Goal: Task Accomplishment & Management: Manage account settings

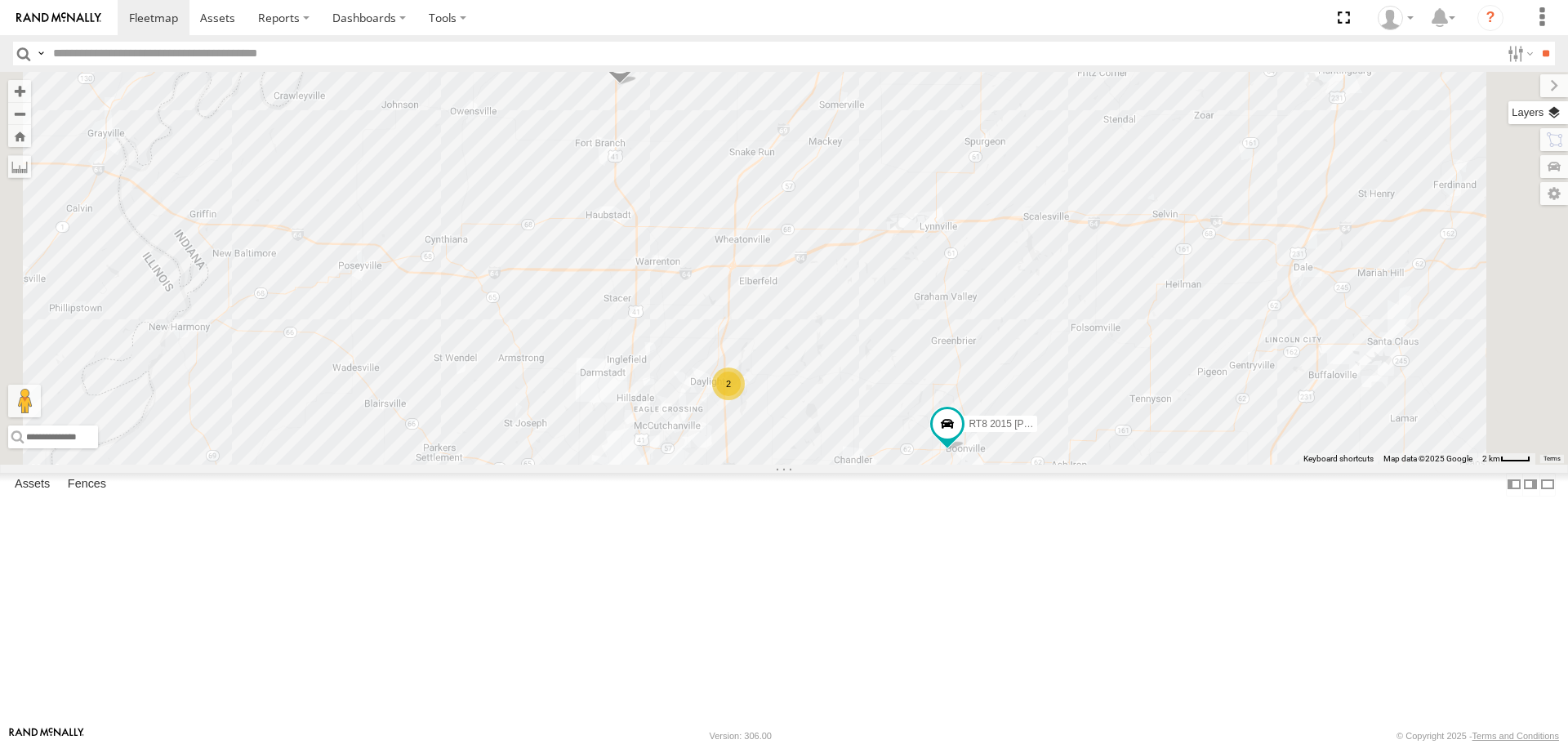
click at [1555, 119] on label at bounding box center [1538, 112] width 60 height 23
click at [0, 0] on span "Basemaps" at bounding box center [0, 0] width 0 height 0
click at [0, 0] on span "Satellite + Roadmap" at bounding box center [0, 0] width 0 height 0
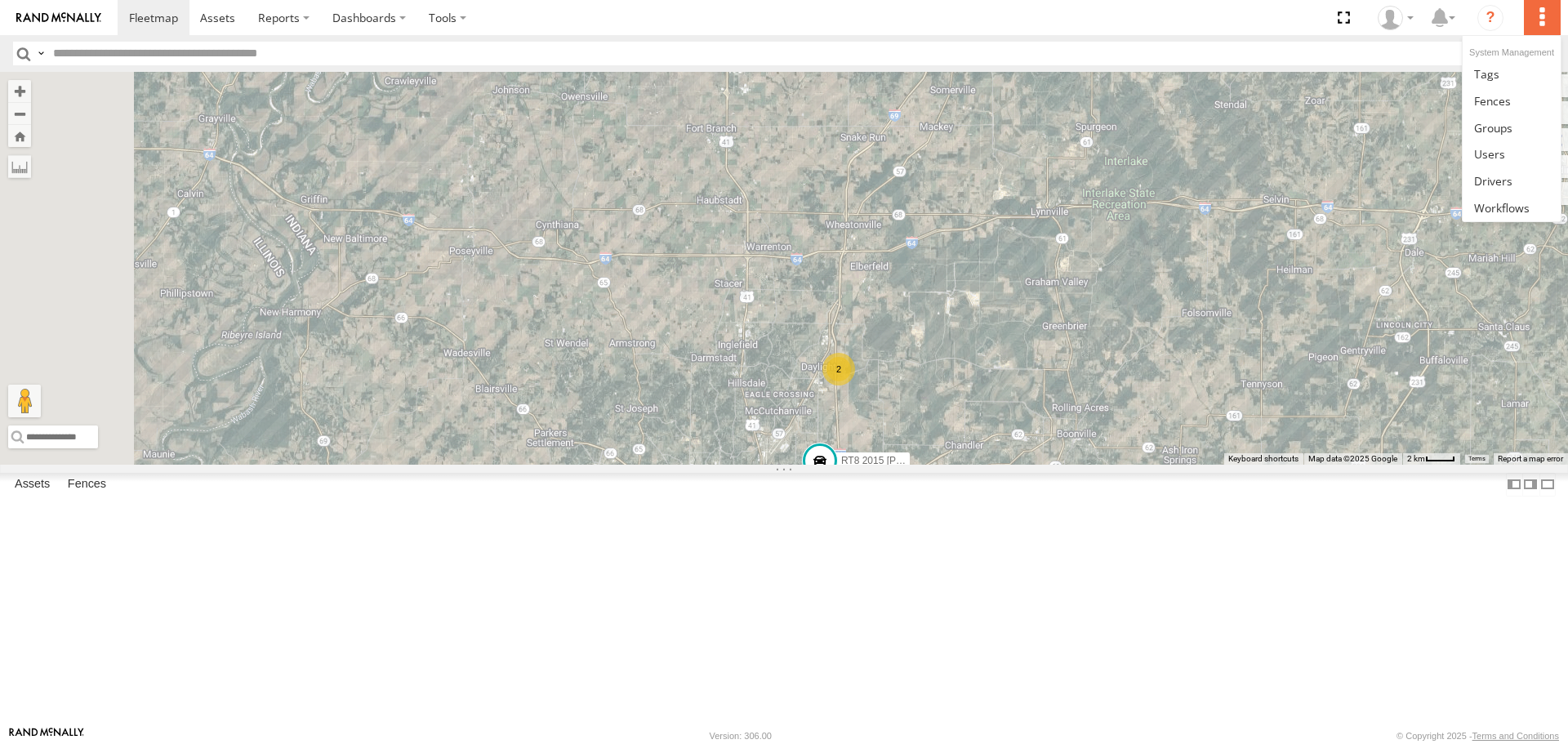
click at [1542, 14] on label at bounding box center [1541, 18] width 36 height 35
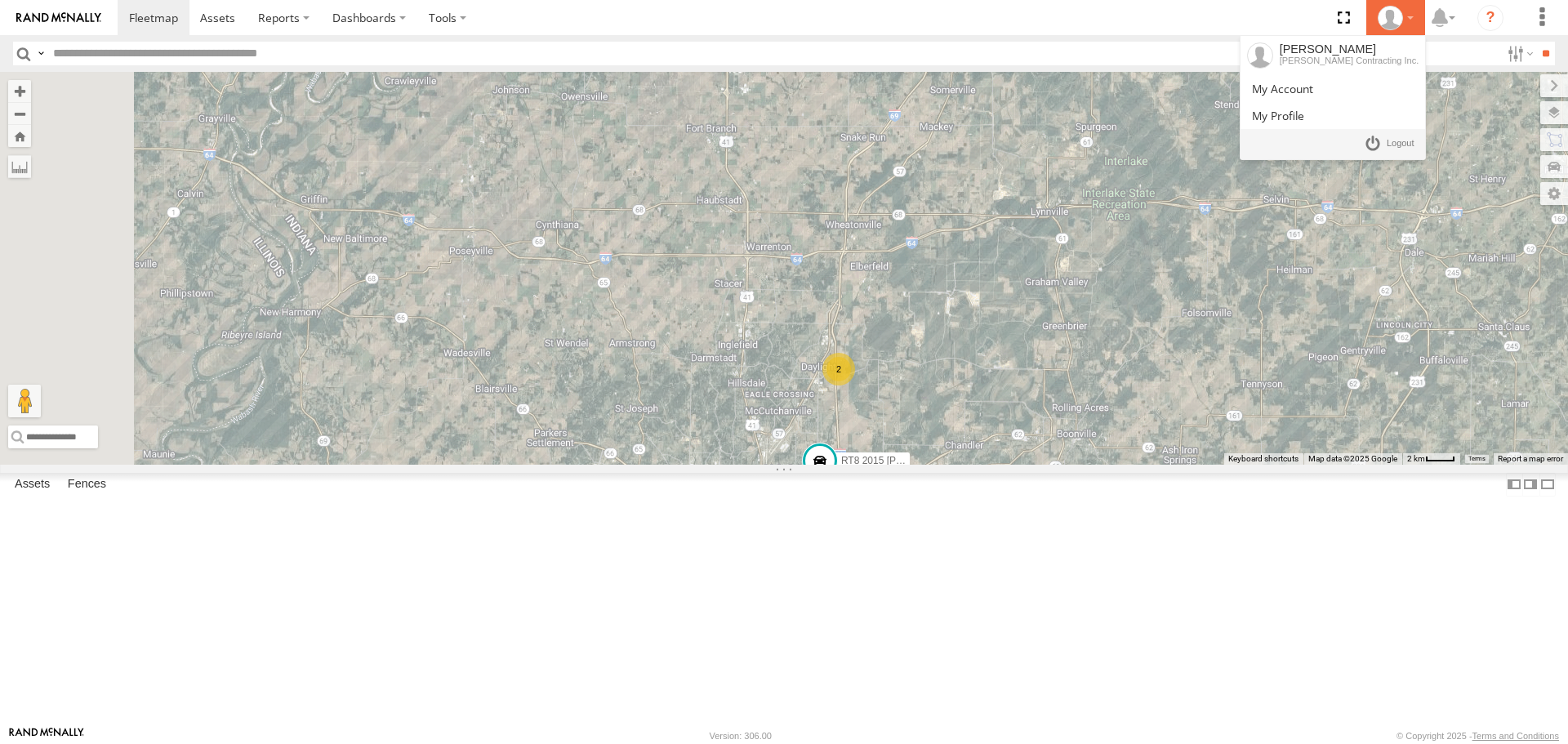
click at [1388, 23] on icon at bounding box center [1390, 18] width 25 height 25
click at [1313, 87] on span at bounding box center [1282, 89] width 61 height 16
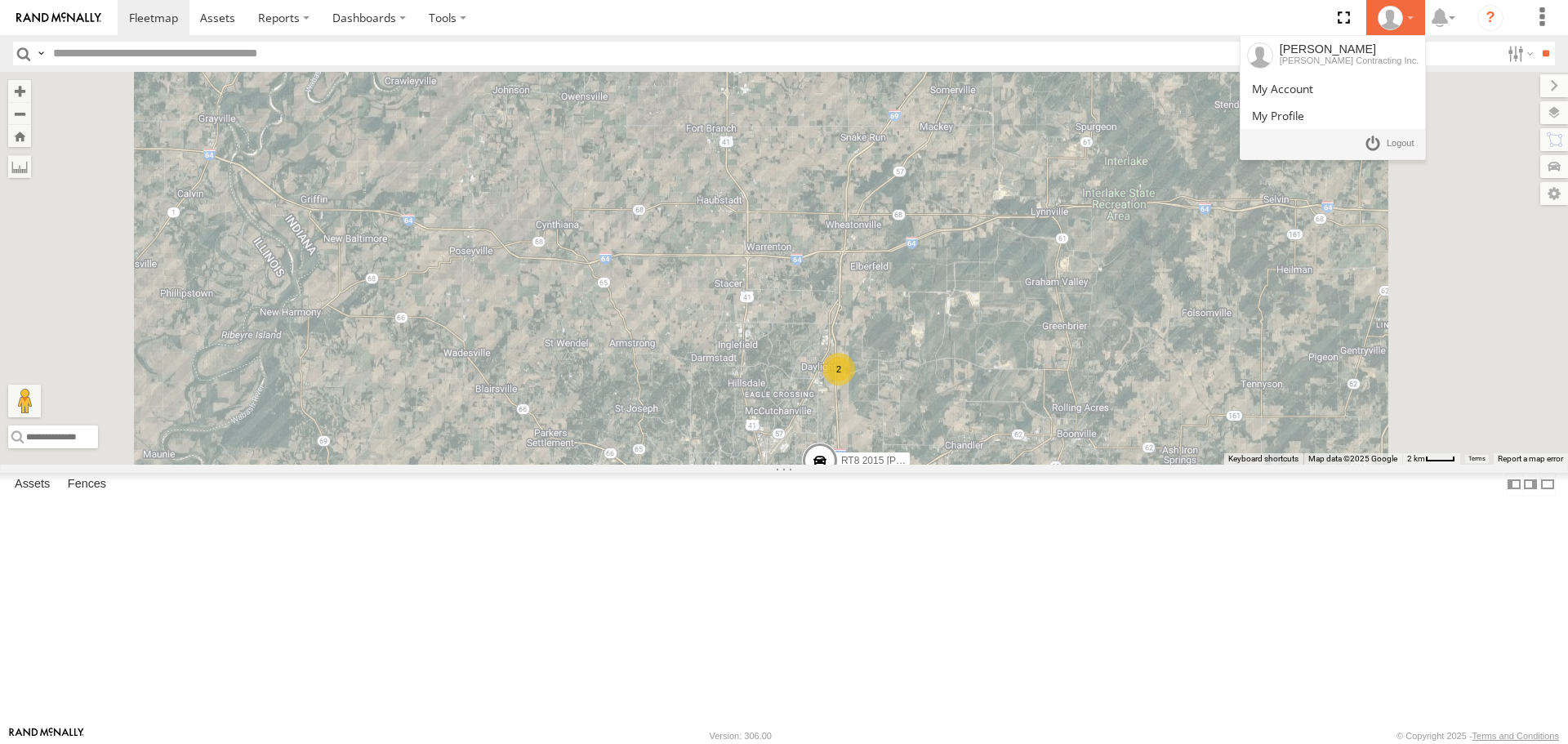
click at [1408, 18] on div at bounding box center [1395, 18] width 47 height 25
click at [1332, 56] on div "[PERSON_NAME] Contracting Inc." at bounding box center [1349, 60] width 139 height 10
click at [1313, 87] on span at bounding box center [1282, 89] width 61 height 16
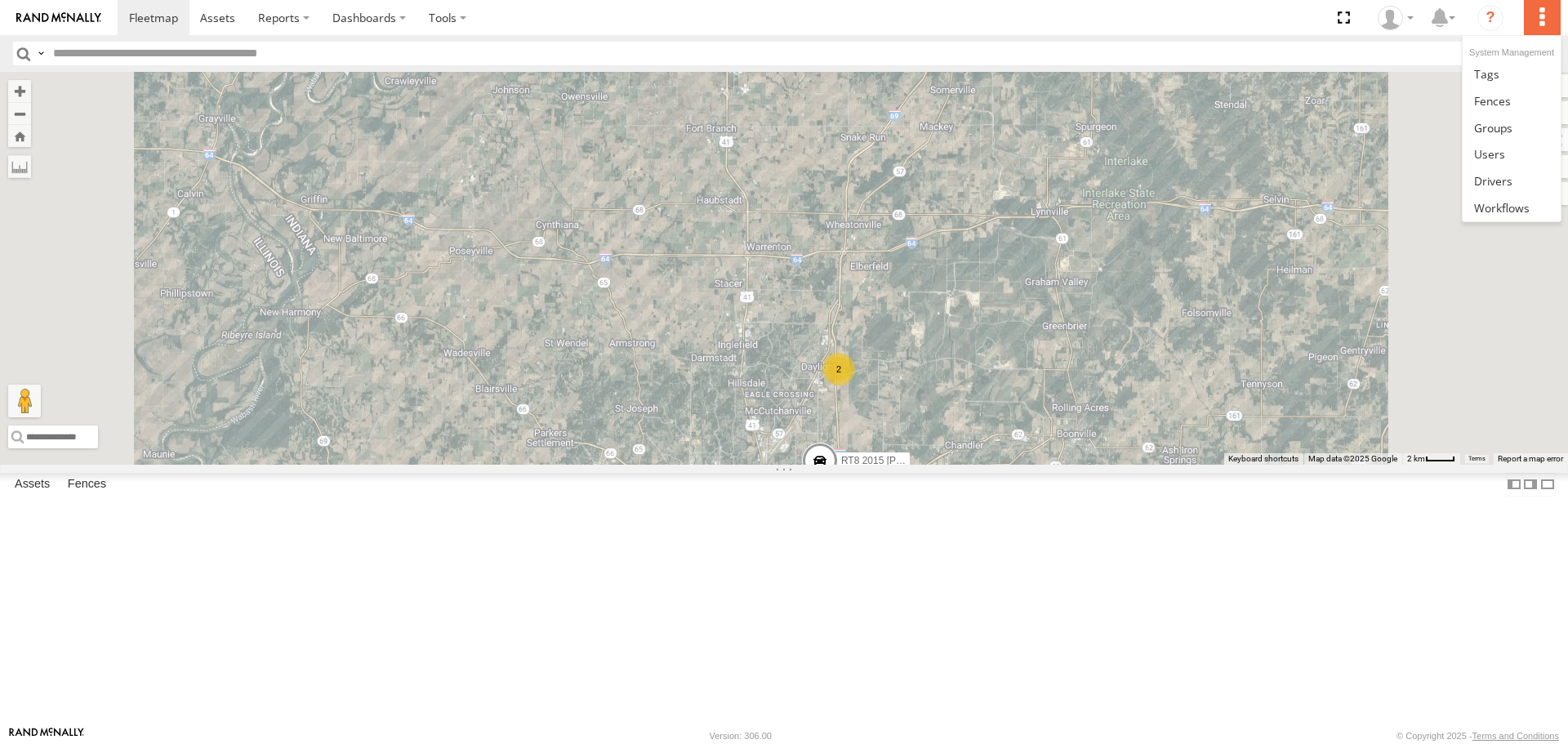
click at [1546, 16] on label at bounding box center [1541, 18] width 36 height 35
click at [1508, 153] on link at bounding box center [1510, 154] width 97 height 27
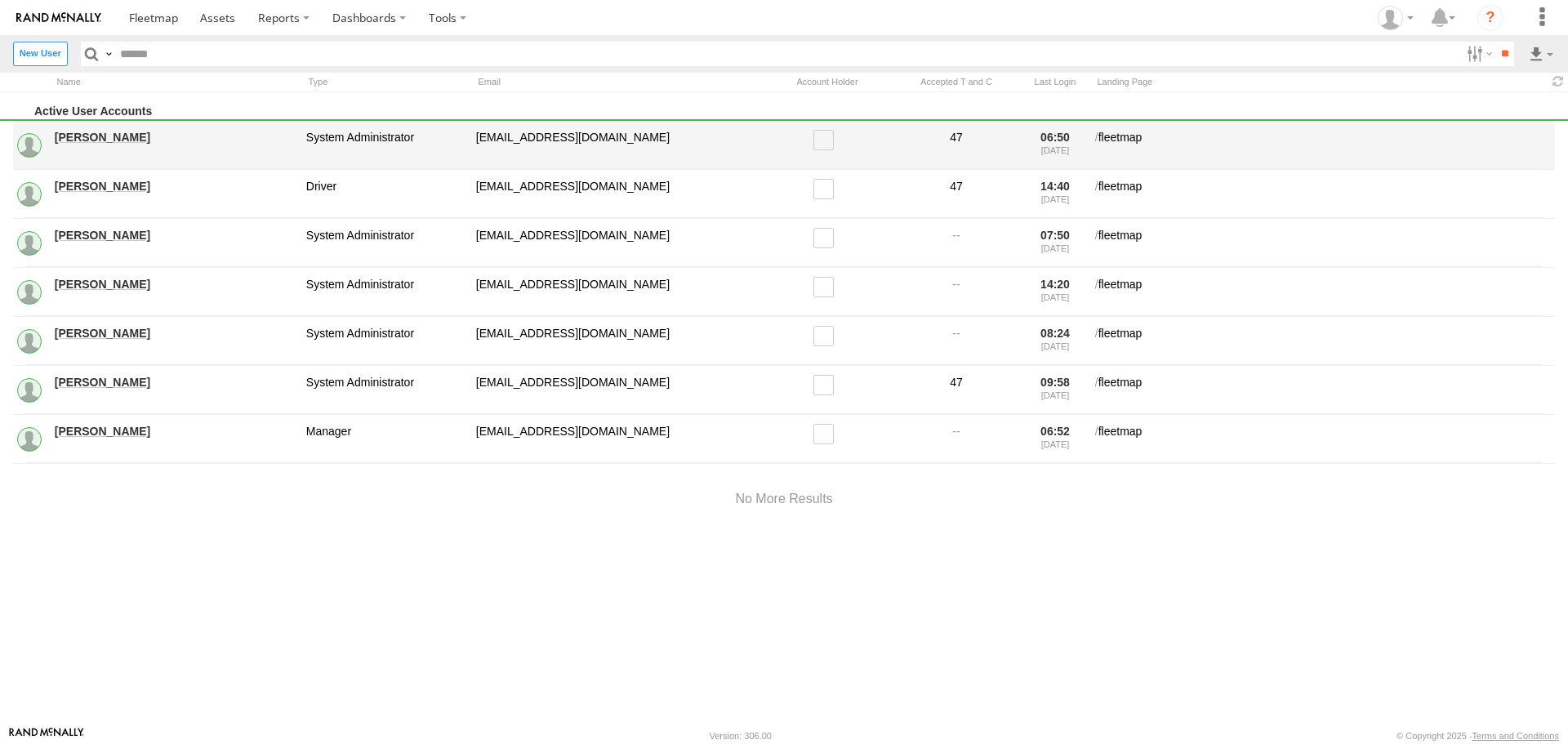
click at [830, 141] on span at bounding box center [823, 140] width 20 height 20
click at [111, 137] on link "Calvin Boyken" at bounding box center [175, 137] width 240 height 15
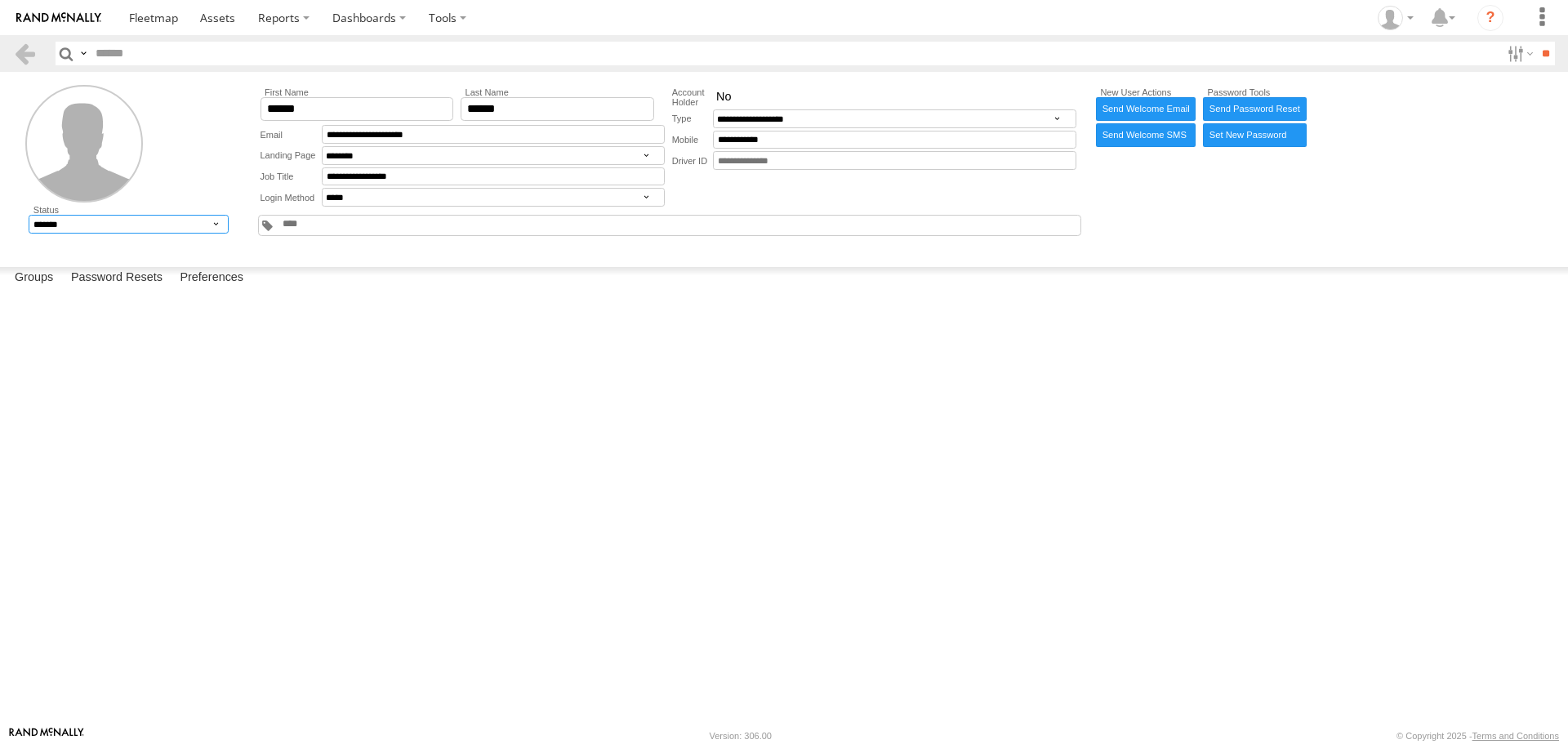
click at [221, 224] on select "******* ******** ******" at bounding box center [129, 224] width 200 height 18
select select "*"
click at [29, 215] on select "******* ******** ******" at bounding box center [129, 224] width 200 height 18
click at [18, 56] on link at bounding box center [25, 53] width 24 height 24
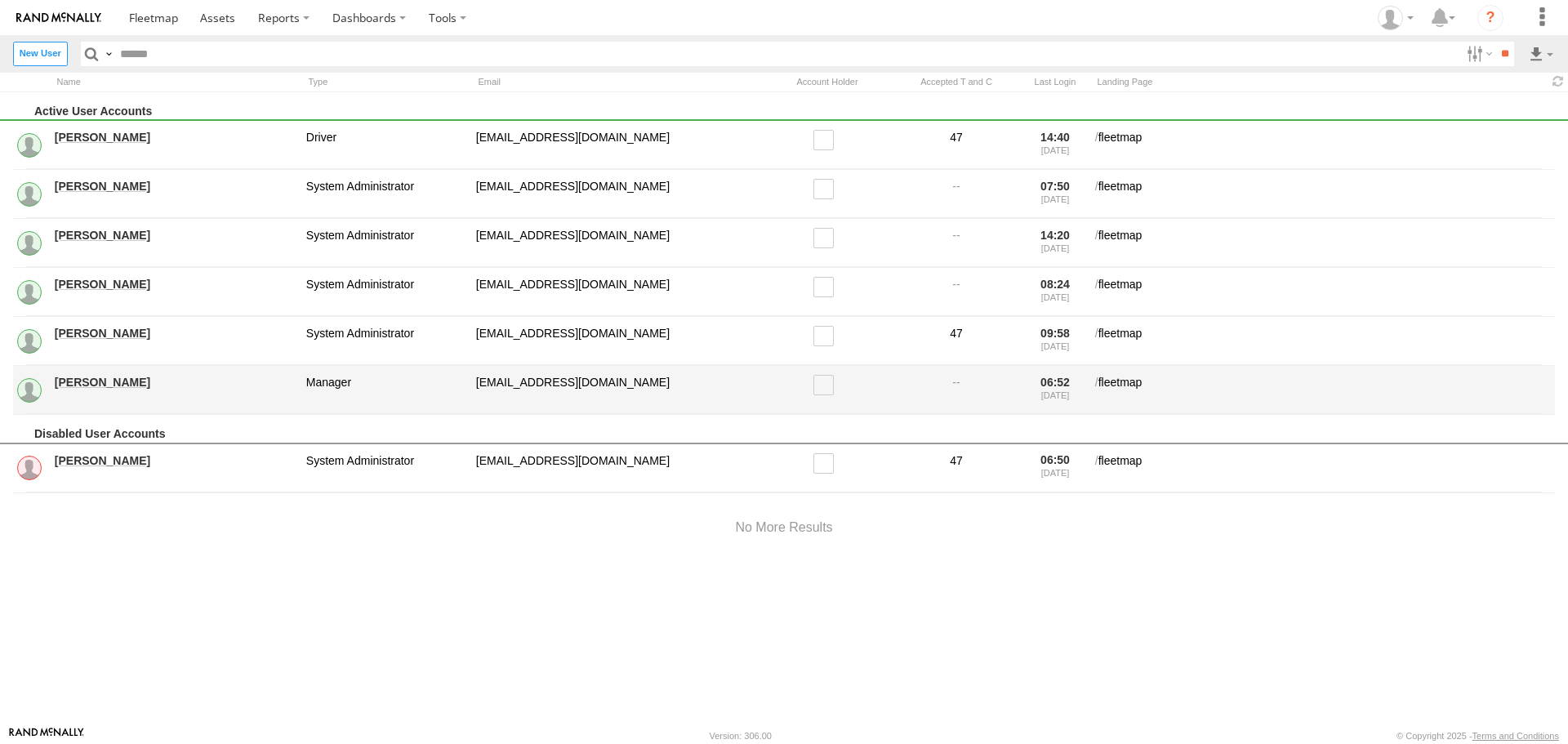
click at [100, 383] on link "[PERSON_NAME]" at bounding box center [175, 382] width 240 height 15
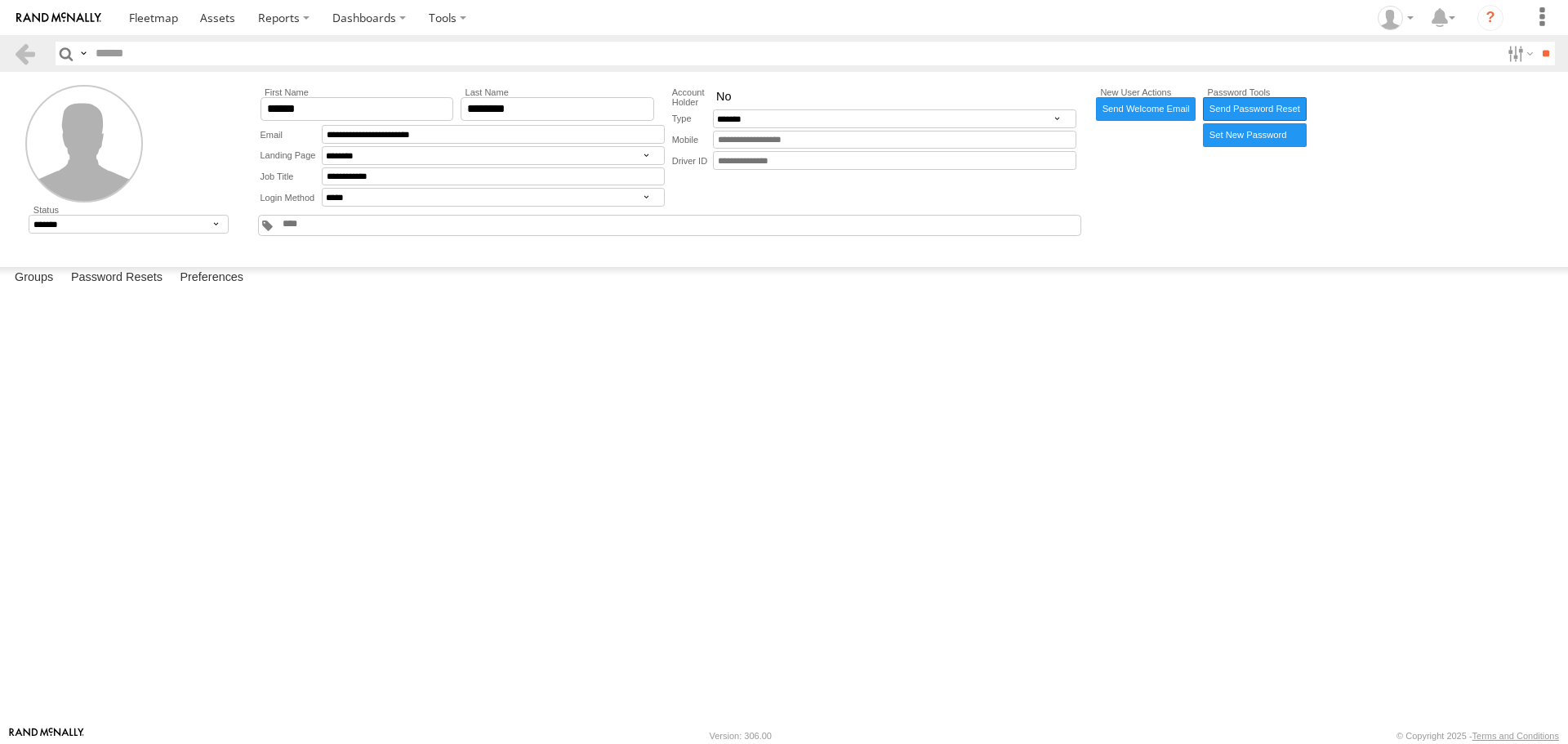
click at [1247, 111] on link "Send Password Reset" at bounding box center [1253, 109] width 103 height 24
click at [0, 0] on button "Proceed" at bounding box center [0, 0] width 0 height 0
click at [0, 0] on label "Close" at bounding box center [0, 0] width 0 height 0
click at [1542, 12] on label at bounding box center [1541, 18] width 36 height 35
click at [1496, 153] on span at bounding box center [1489, 154] width 31 height 16
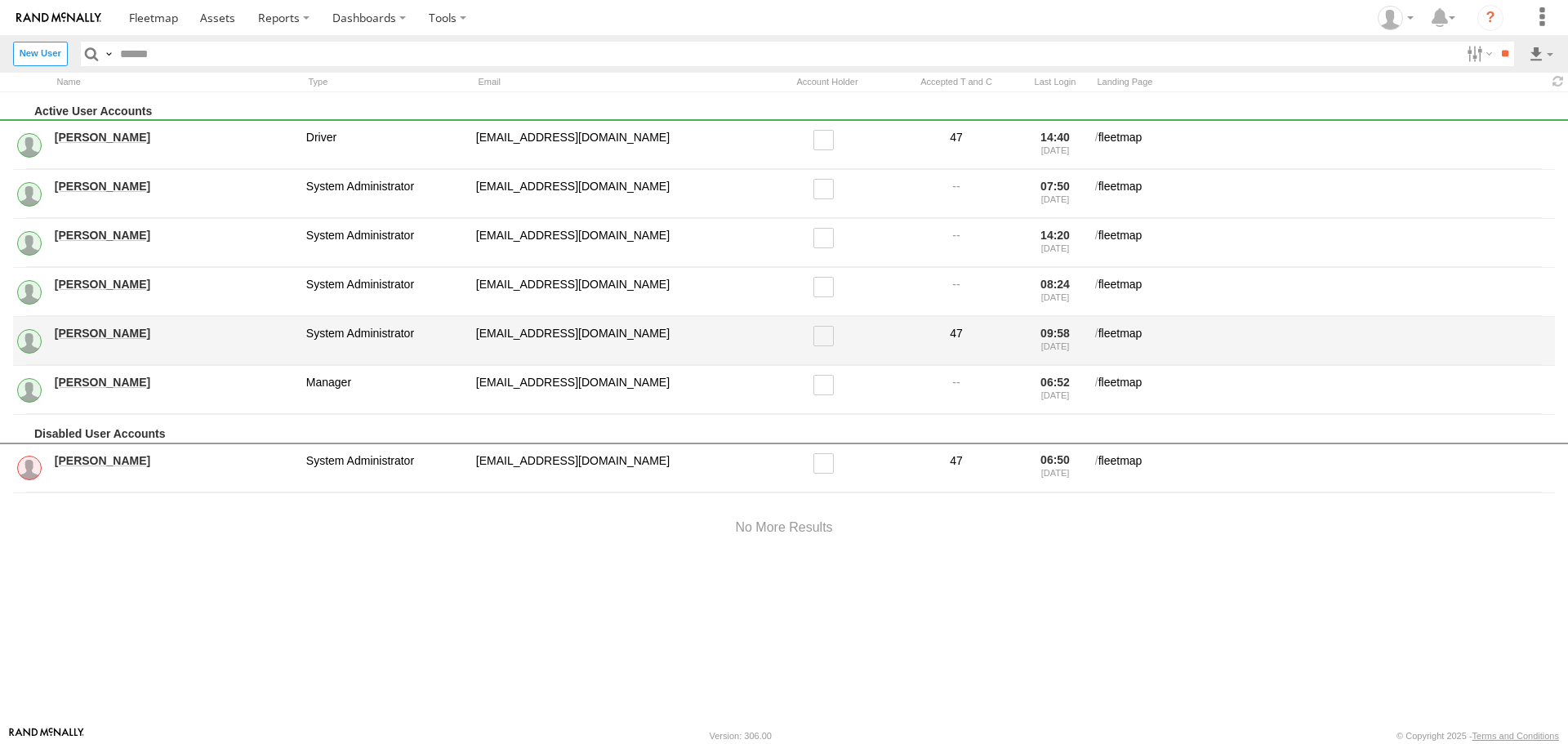
click at [819, 337] on span at bounding box center [823, 335] width 20 height 20
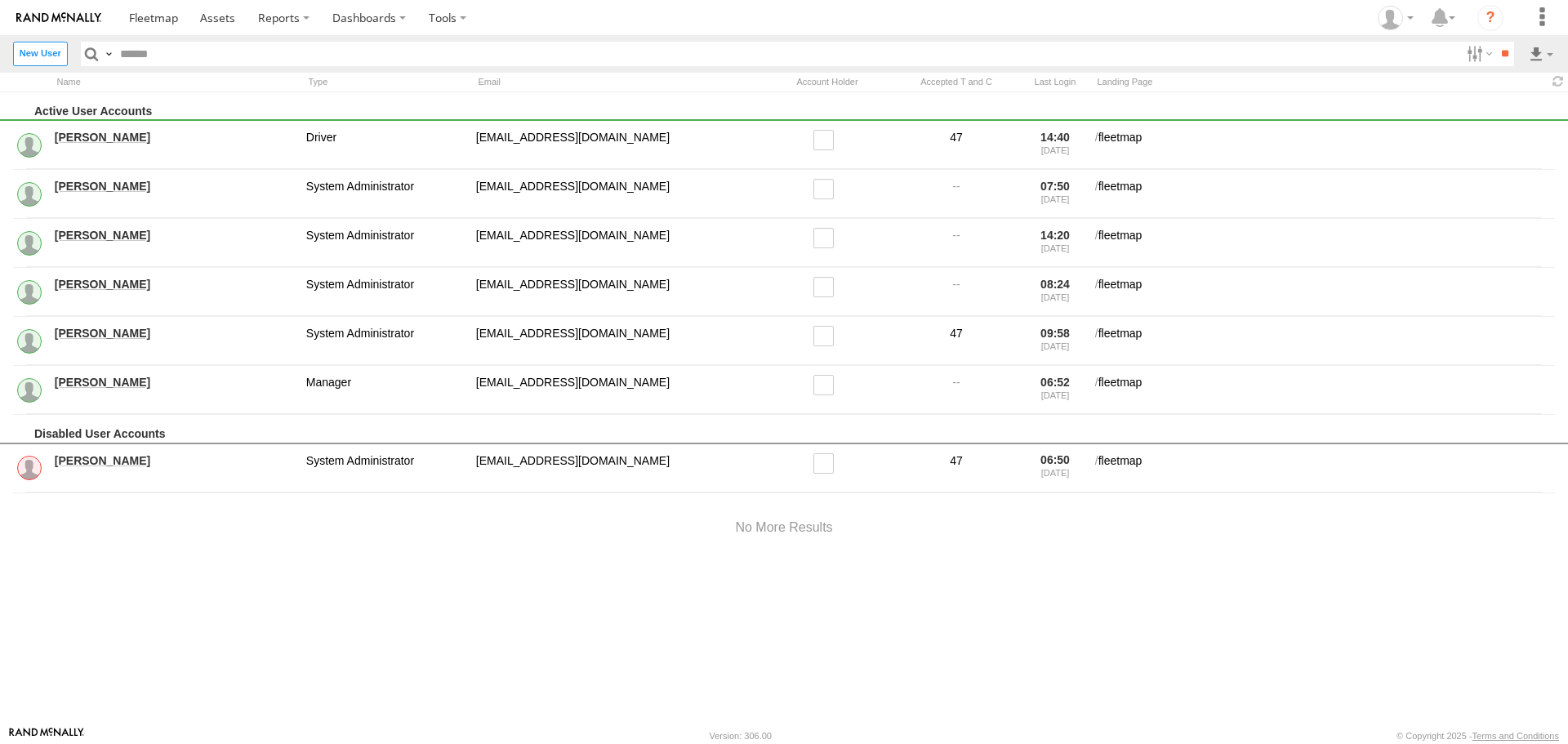
click at [1016, 620] on div "Active User Accounts [PERSON_NAME] Driver [EMAIL_ADDRESS][DOMAIN_NAME] 47 14:40…" at bounding box center [784, 409] width 1568 height 633
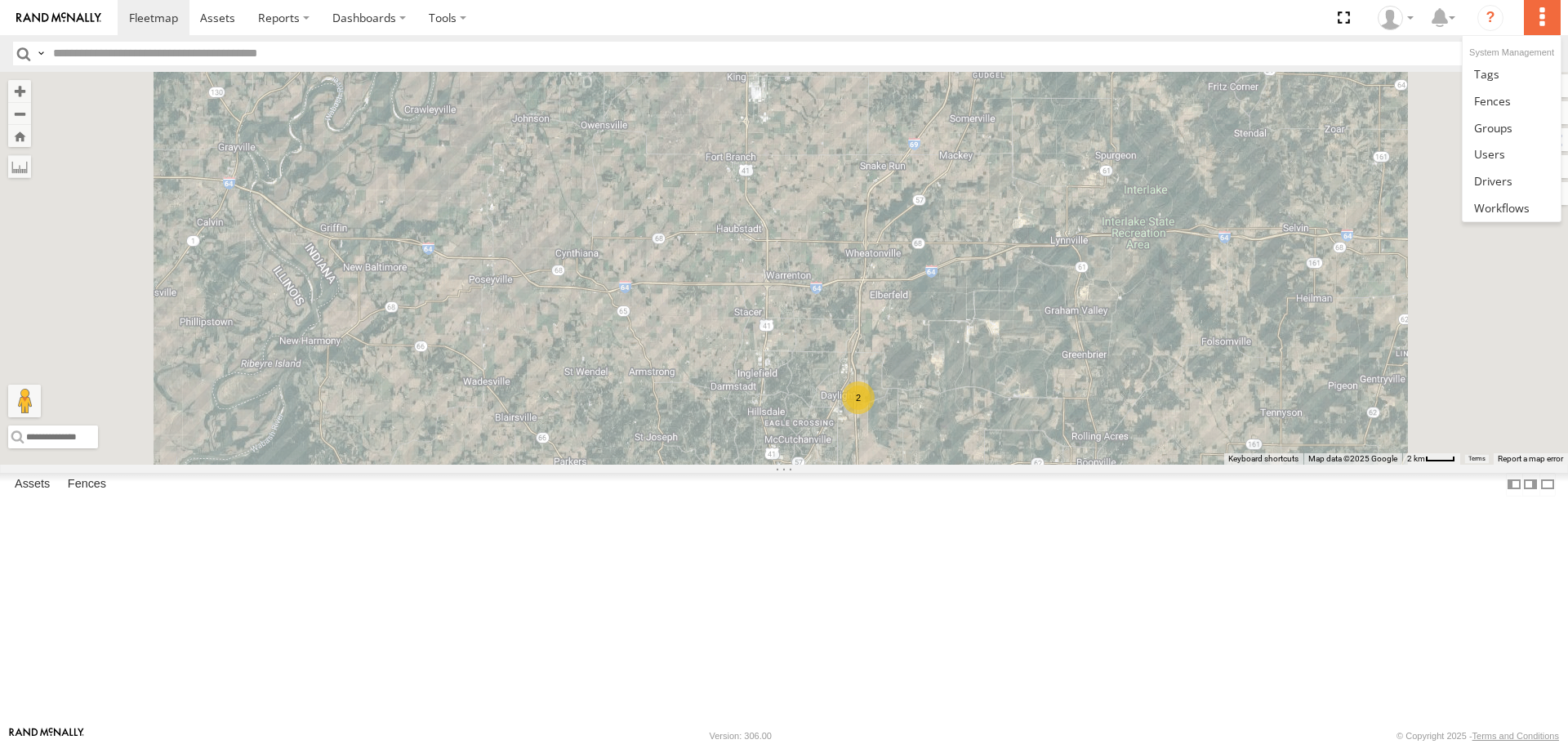
click at [1547, 23] on label at bounding box center [1541, 18] width 36 height 35
click at [1495, 154] on span at bounding box center [1489, 154] width 31 height 16
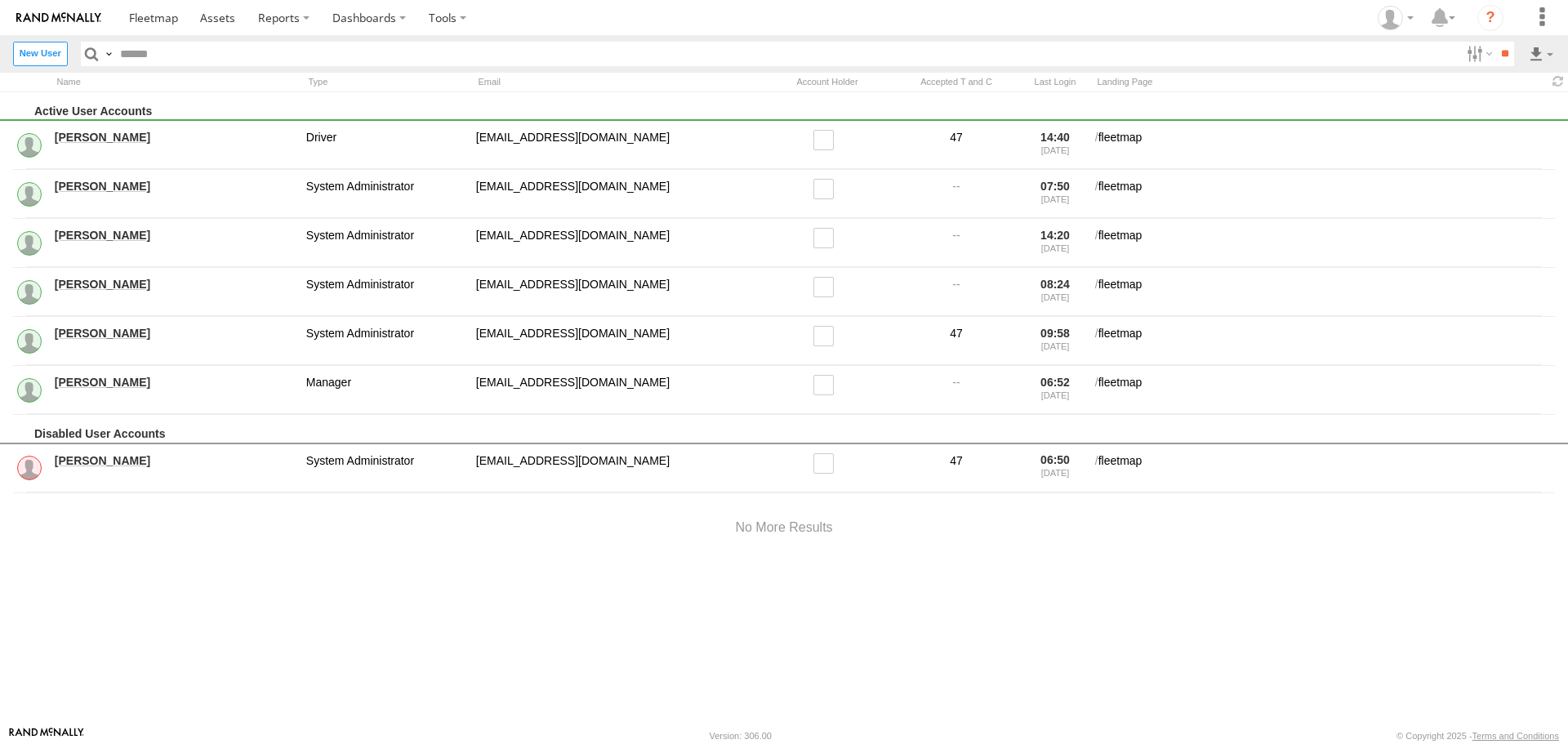
click at [1053, 598] on div "Active User Accounts [PERSON_NAME] Driver [EMAIL_ADDRESS][DOMAIN_NAME] 47 14:40…" at bounding box center [784, 409] width 1568 height 633
click at [157, 18] on span at bounding box center [153, 18] width 49 height 16
